Goal: Information Seeking & Learning: Learn about a topic

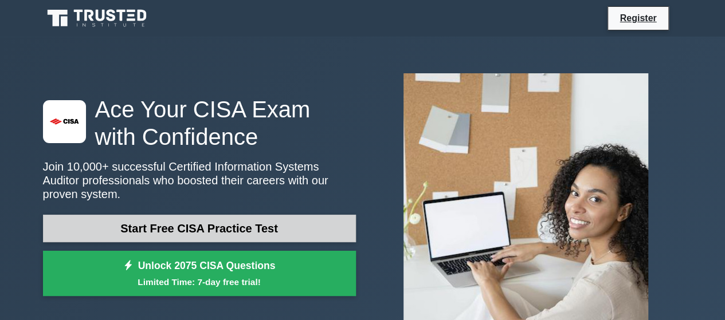
click at [249, 227] on link "Start Free CISA Practice Test" at bounding box center [199, 229] width 313 height 28
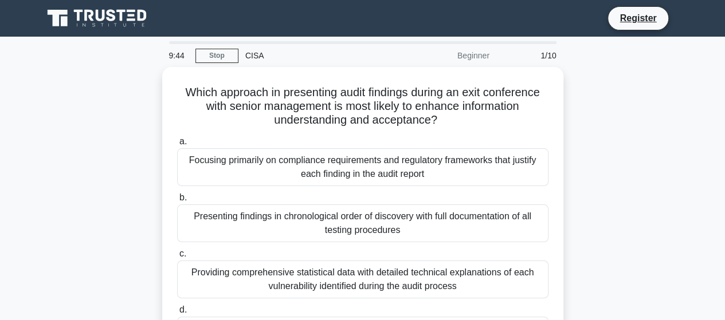
click at [636, 99] on div "Which approach in presenting audit findings during an exit conference with seni…" at bounding box center [362, 219] width 653 height 304
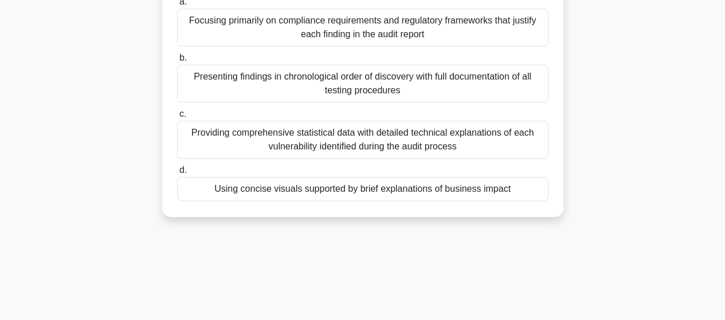
scroll to position [12, 0]
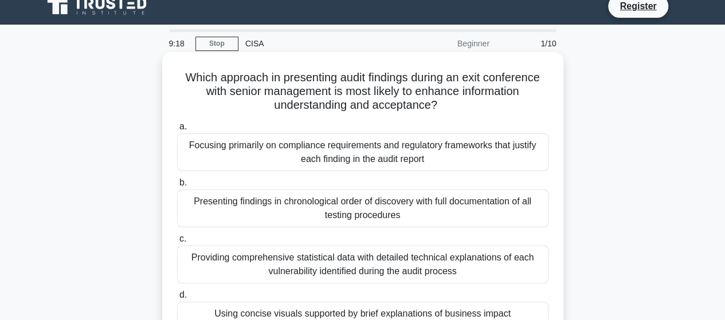
click at [339, 149] on div "Focusing primarily on compliance requirements and regulatory frameworks that ju…" at bounding box center [362, 152] width 371 height 38
click at [177, 131] on input "a. Focusing primarily on compliance requirements and regulatory frameworks that…" at bounding box center [177, 126] width 0 height 7
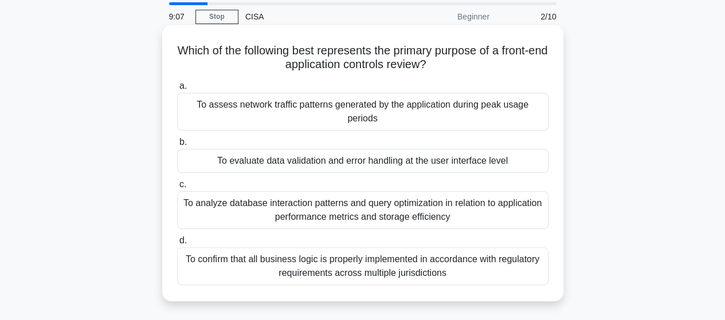
scroll to position [57, 0]
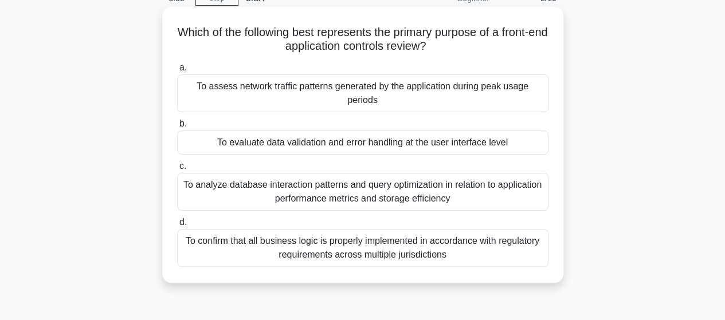
click at [356, 188] on div "To analyze database interaction patterns and query optimization in relation to …" at bounding box center [362, 192] width 371 height 38
click at [177, 170] on input "c. To analyze database interaction patterns and query optimization in relation …" at bounding box center [177, 166] width 0 height 7
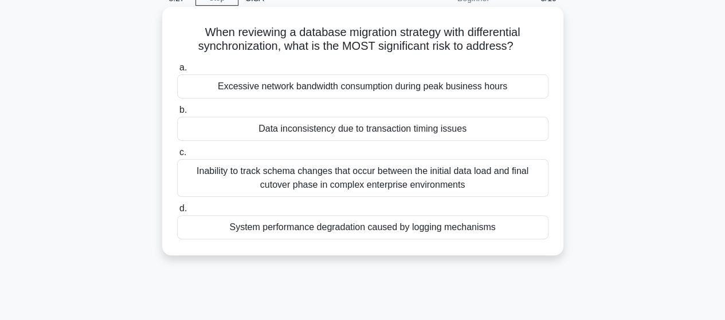
click at [345, 123] on div "Data inconsistency due to transaction timing issues" at bounding box center [362, 129] width 371 height 24
click at [177, 114] on input "b. Data inconsistency due to transaction timing issues" at bounding box center [177, 110] width 0 height 7
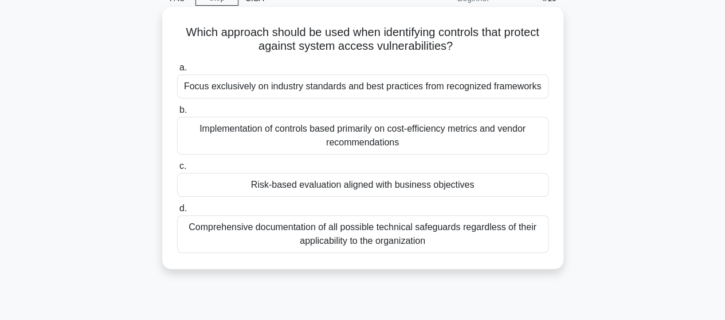
click at [320, 185] on div "Risk-based evaluation aligned with business objectives" at bounding box center [362, 185] width 371 height 24
click at [177, 170] on input "c. Risk-based evaluation aligned with business objectives" at bounding box center [177, 166] width 0 height 7
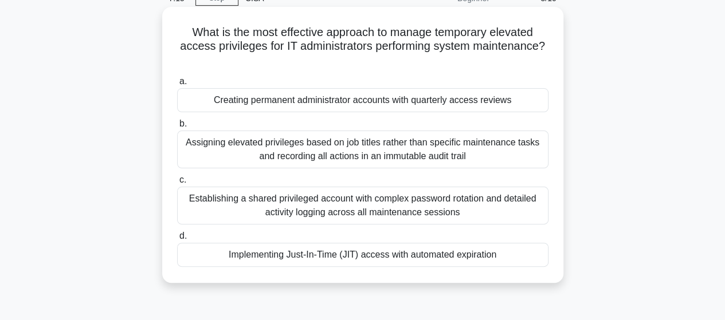
click at [327, 144] on div "Assigning elevated privileges based on job titles rather than specific maintena…" at bounding box center [362, 150] width 371 height 38
click at [177, 128] on input "b. Assigning elevated privileges based on job titles rather than specific maint…" at bounding box center [177, 123] width 0 height 7
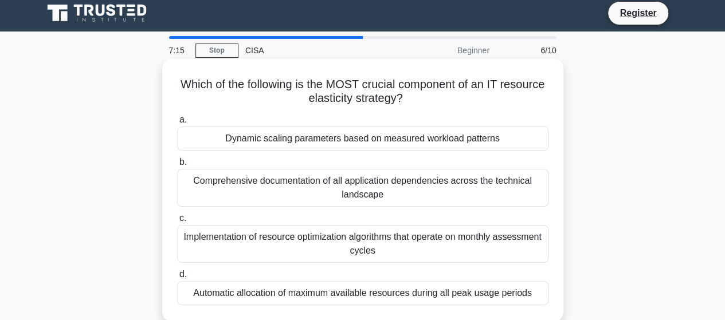
scroll to position [0, 0]
